Goal: Information Seeking & Learning: Learn about a topic

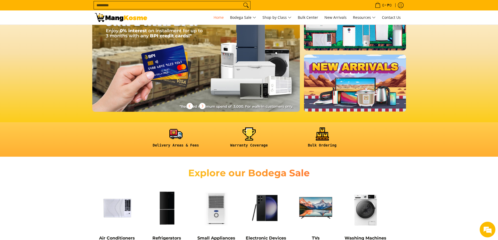
scroll to position [26, 0]
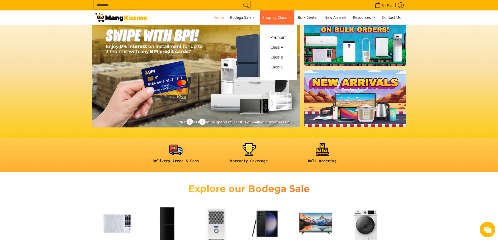
click at [292, 15] on span "Shop by Class" at bounding box center [277, 17] width 29 height 7
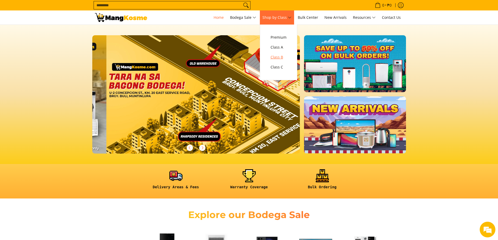
scroll to position [0, 832]
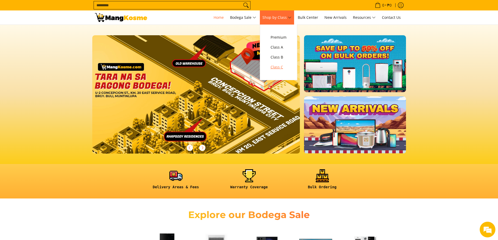
click at [282, 66] on span "Class C" at bounding box center [279, 67] width 16 height 7
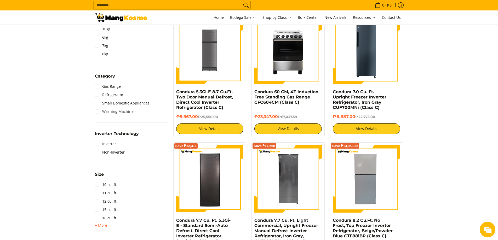
scroll to position [235, 0]
click at [98, 144] on link "Inverter" at bounding box center [105, 144] width 21 height 8
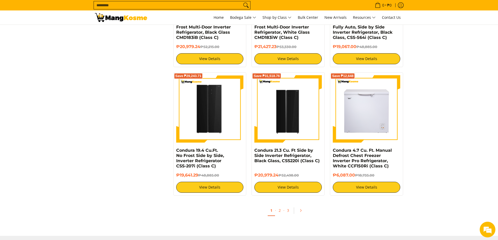
scroll to position [1016, 0]
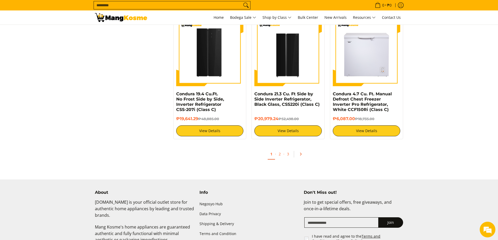
click at [299, 154] on icon "Pagination" at bounding box center [301, 155] width 4 height 4
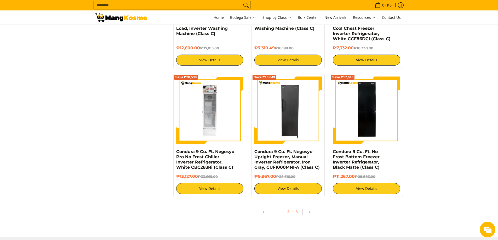
scroll to position [968, 0]
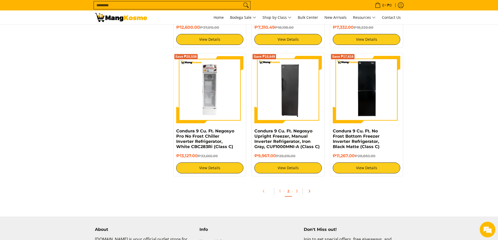
click at [308, 192] on icon "Pagination" at bounding box center [310, 192] width 4 height 4
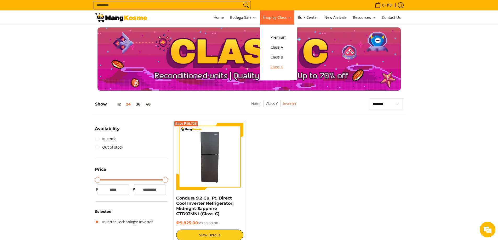
click at [282, 67] on span "Class C" at bounding box center [279, 67] width 16 height 7
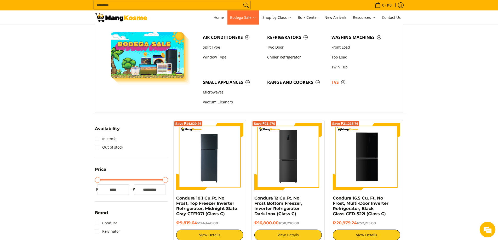
click at [336, 82] on span "TVs" at bounding box center [361, 82] width 59 height 7
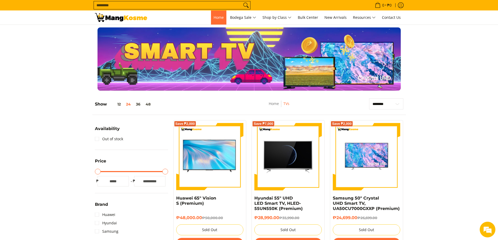
click at [218, 19] on span "Home" at bounding box center [219, 17] width 10 height 5
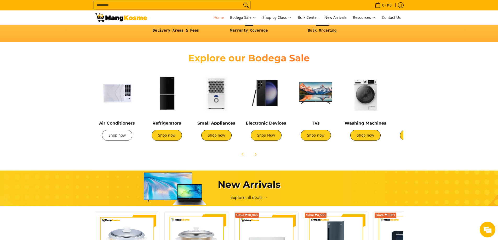
scroll to position [0, 177]
click at [110, 133] on link "Shop now" at bounding box center [117, 135] width 30 height 11
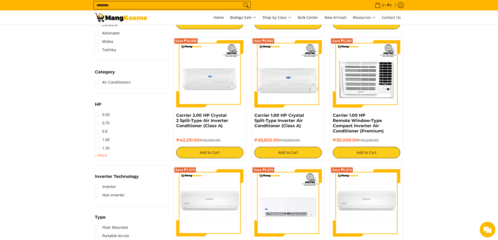
scroll to position [209, 0]
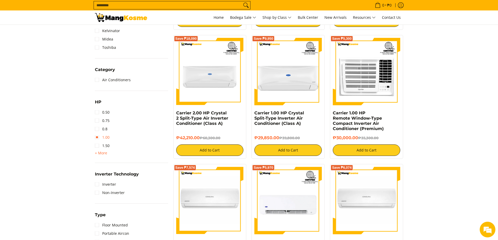
click at [98, 139] on link "1.00" at bounding box center [102, 137] width 15 height 8
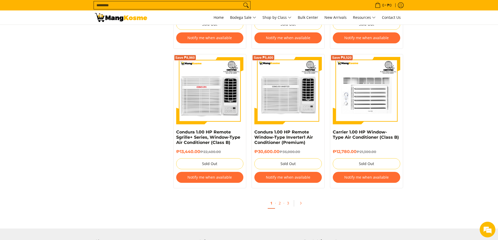
scroll to position [1016, 0]
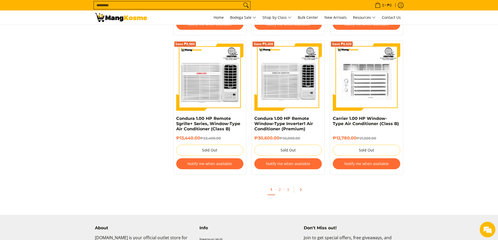
click at [299, 189] on link "Pagination" at bounding box center [302, 190] width 13 height 9
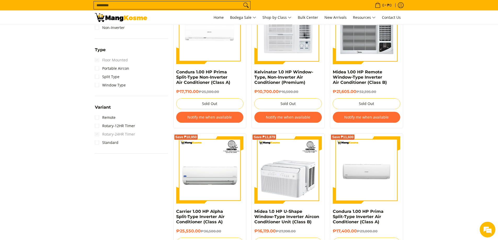
scroll to position [392, 0]
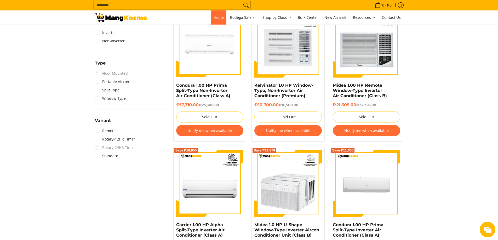
click at [218, 16] on span "Home" at bounding box center [219, 17] width 10 height 5
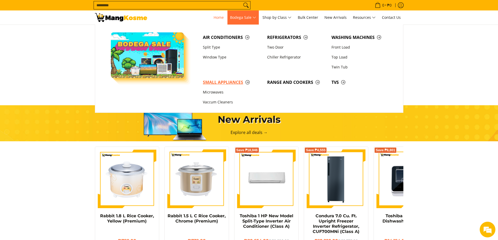
click at [222, 80] on span "Small Appliances" at bounding box center [232, 82] width 59 height 7
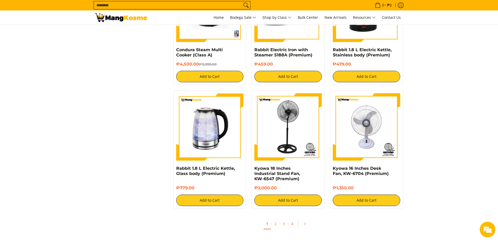
scroll to position [890, 0]
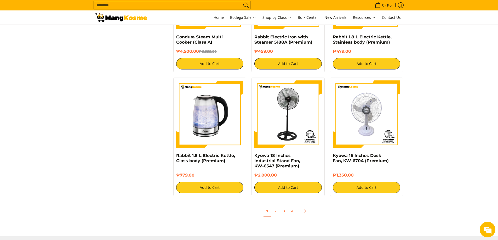
click at [305, 210] on link "Pagination" at bounding box center [307, 211] width 13 height 9
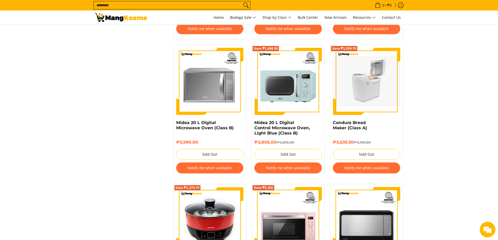
scroll to position [733, 0]
